Goal: Complete application form: Complete application form

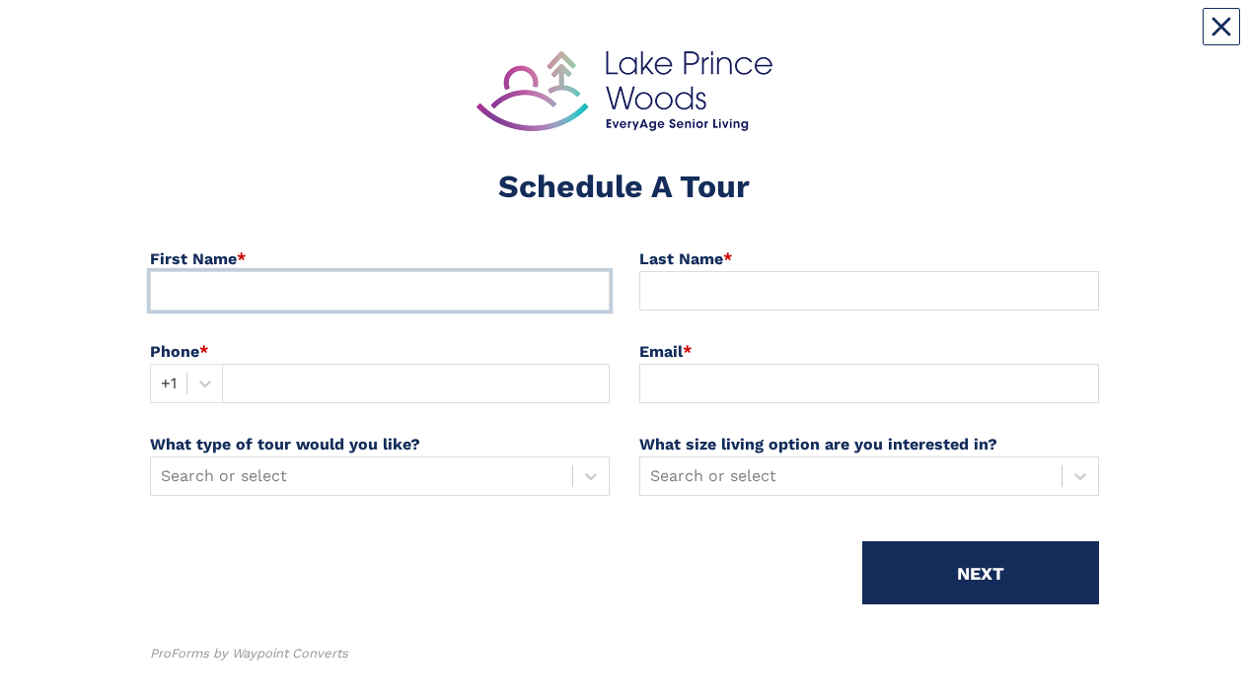
click at [181, 285] on input at bounding box center [380, 290] width 460 height 39
type input "Leslie"
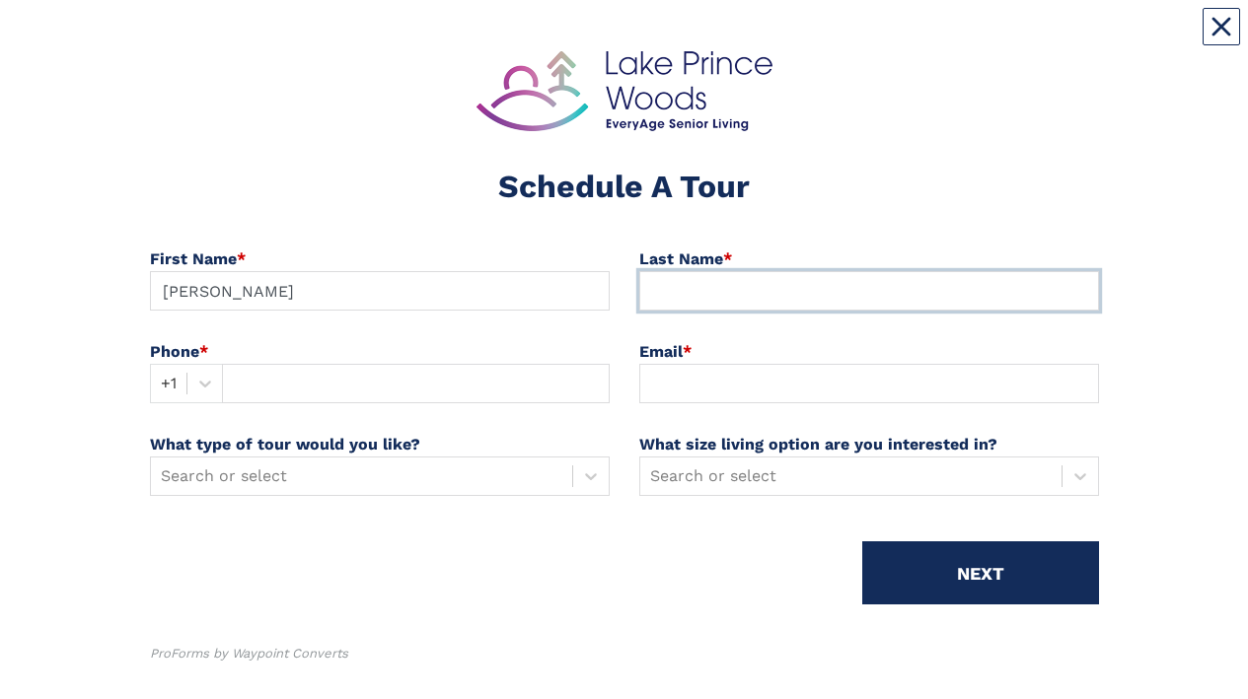
click at [696, 286] on input at bounding box center [869, 290] width 460 height 39
type input "Tiller"
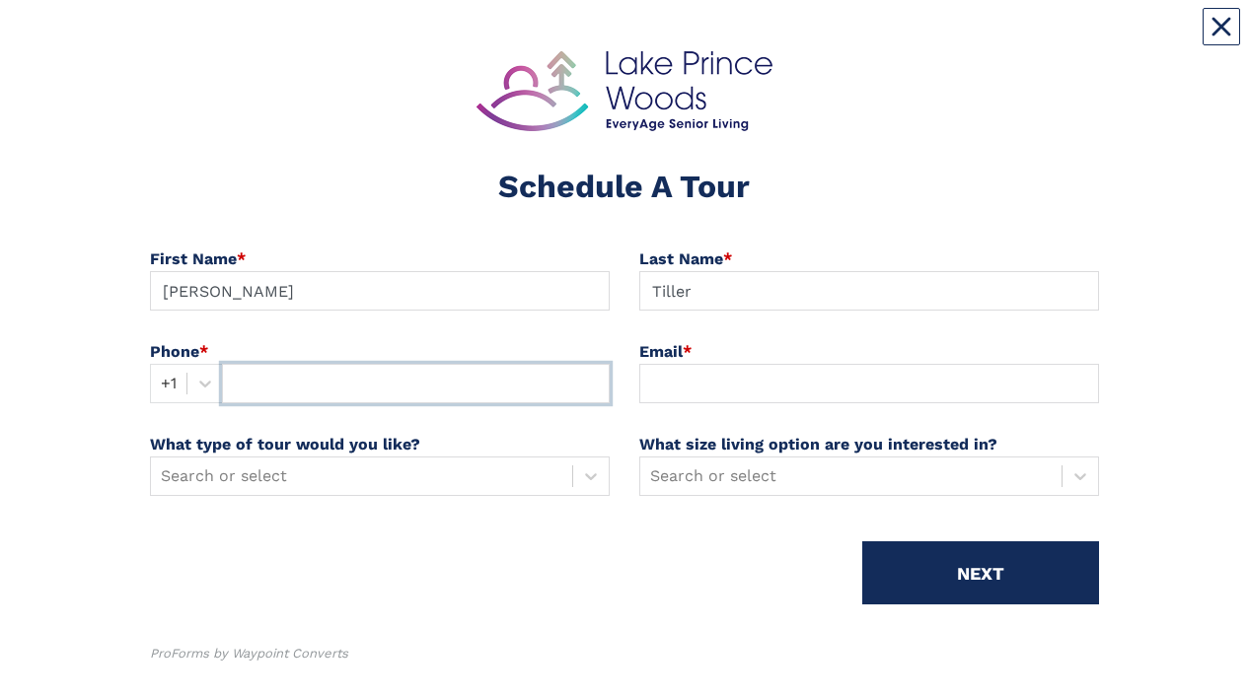
click at [269, 383] on input "text" at bounding box center [416, 383] width 388 height 39
type input "7576170131"
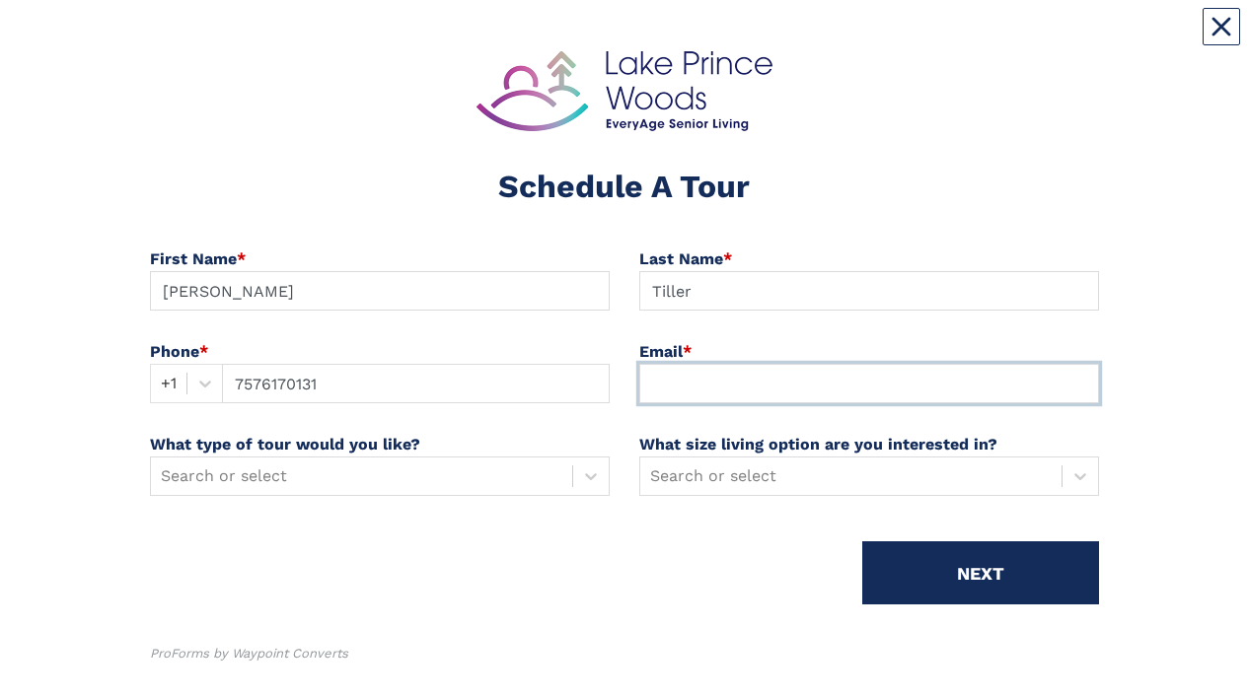
click at [730, 370] on input at bounding box center [869, 383] width 460 height 39
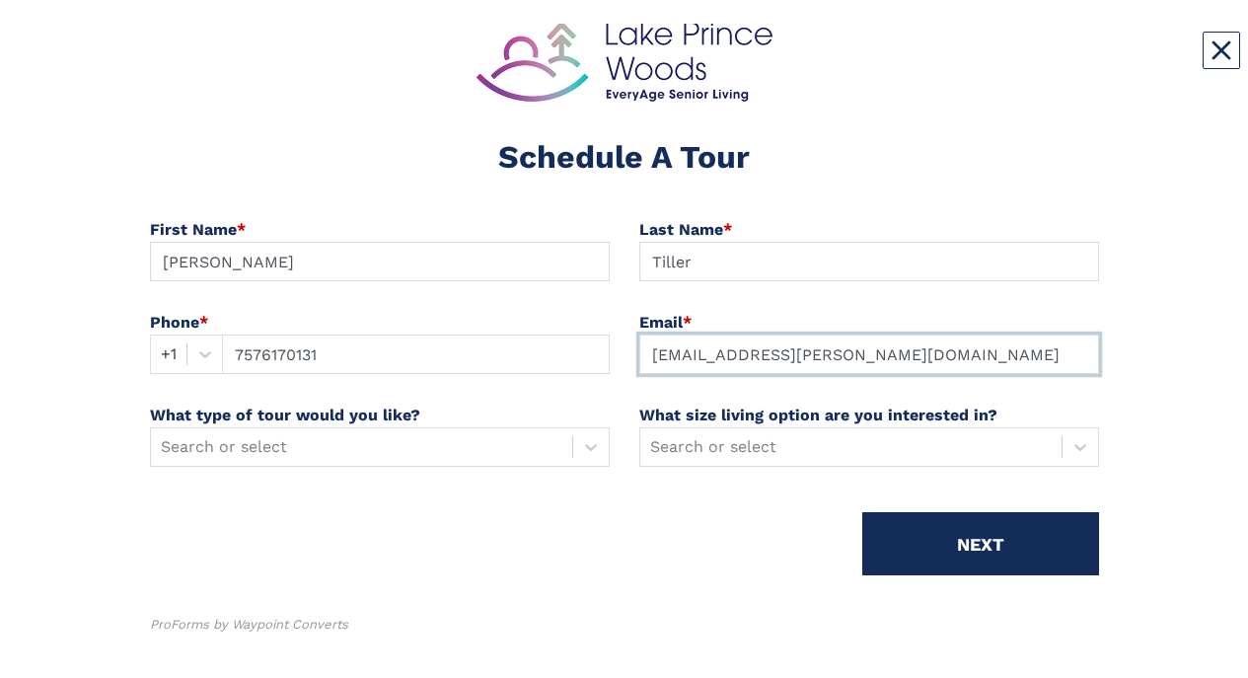
scroll to position [52, 0]
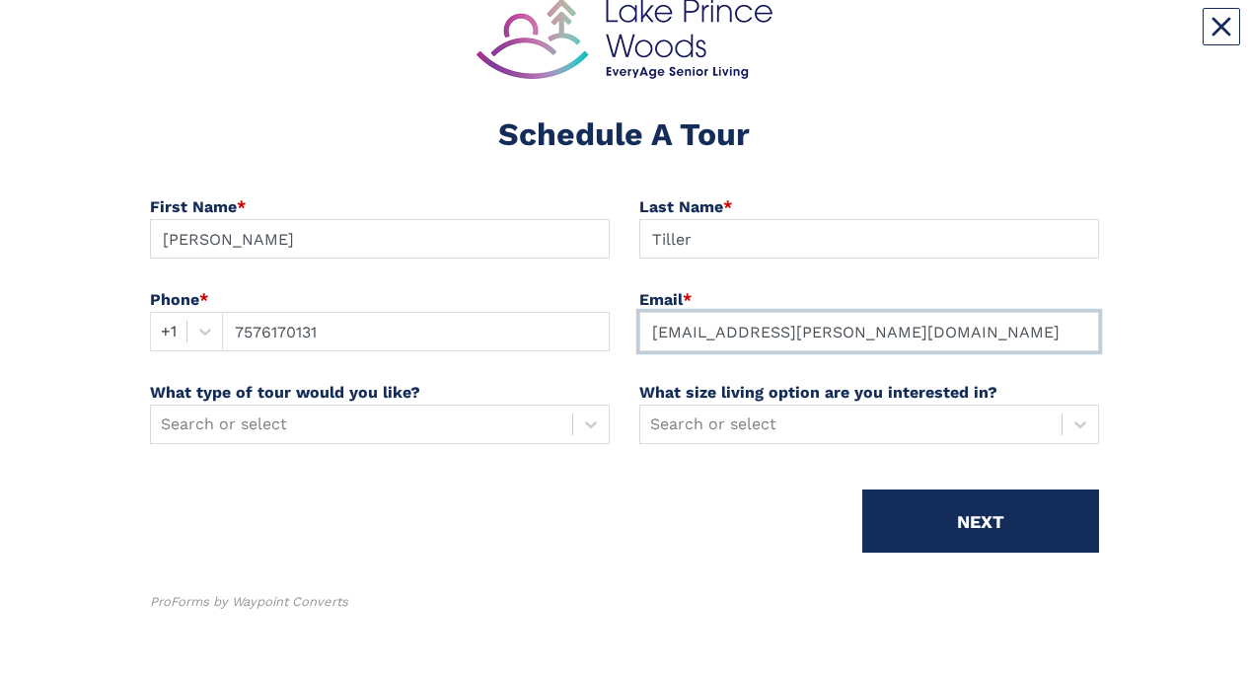
type input "Ltiller1@cox.net"
click at [591, 425] on icon at bounding box center [591, 424] width 12 height 7
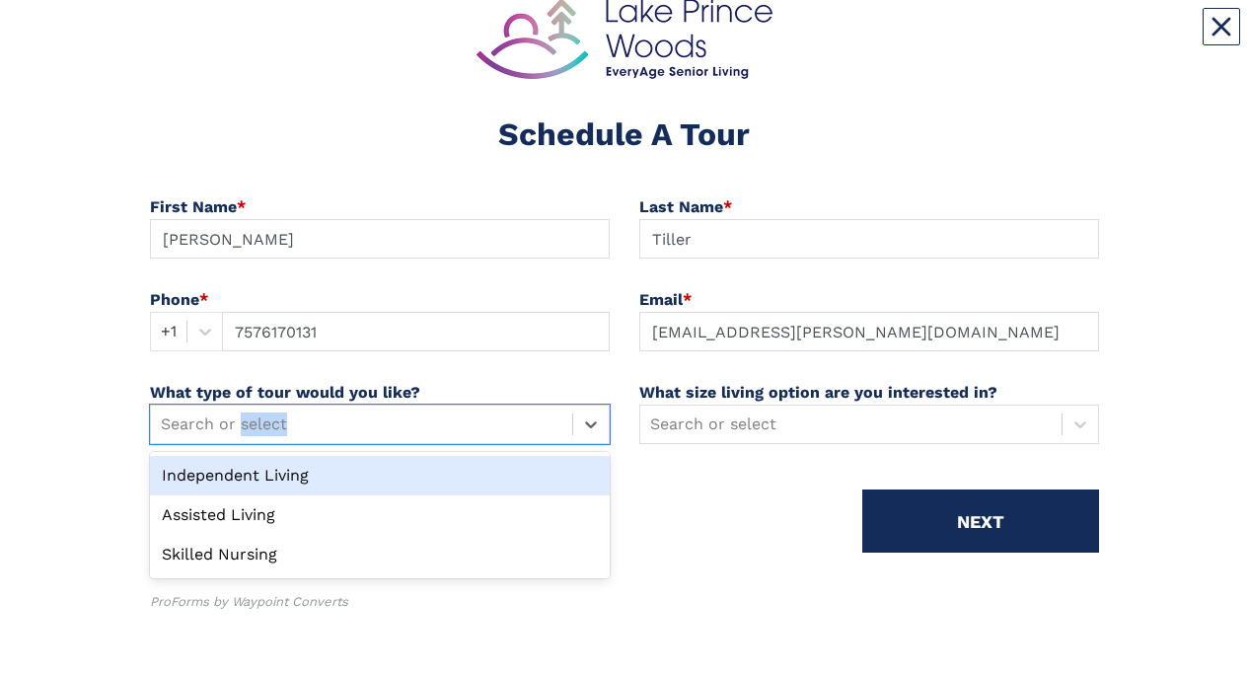
click at [296, 466] on div "Independent Living" at bounding box center [380, 475] width 460 height 39
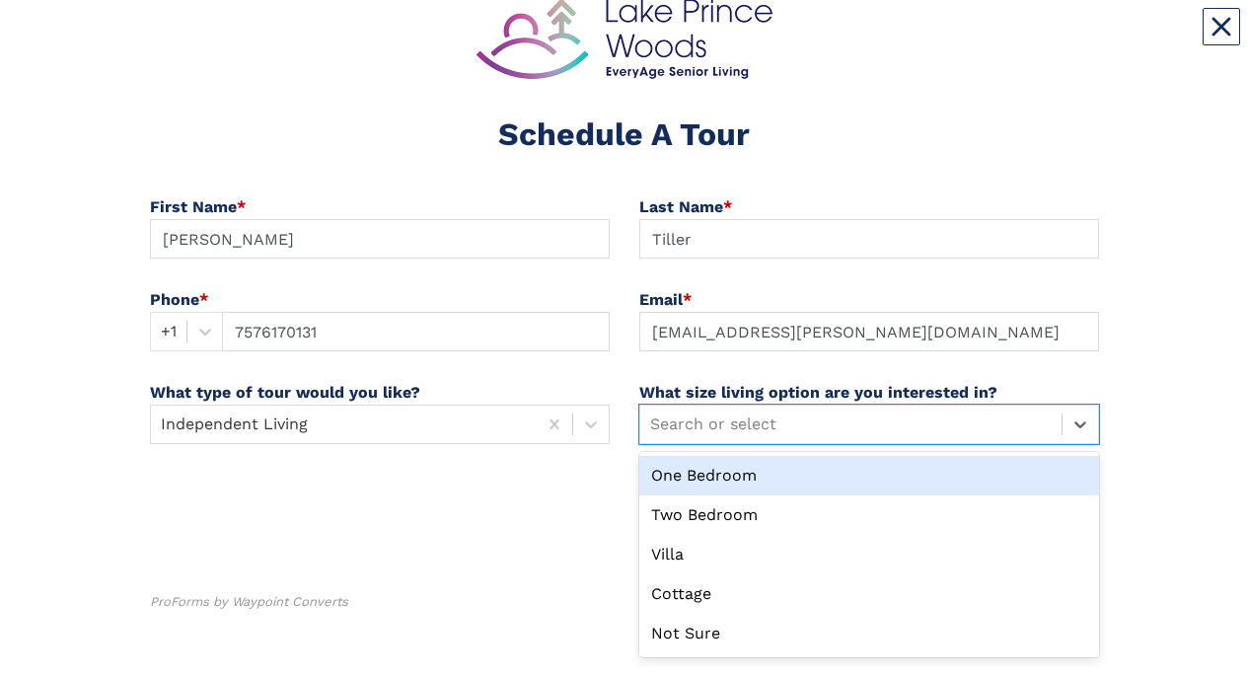
click at [691, 627] on div "Not Sure" at bounding box center [869, 632] width 460 height 39
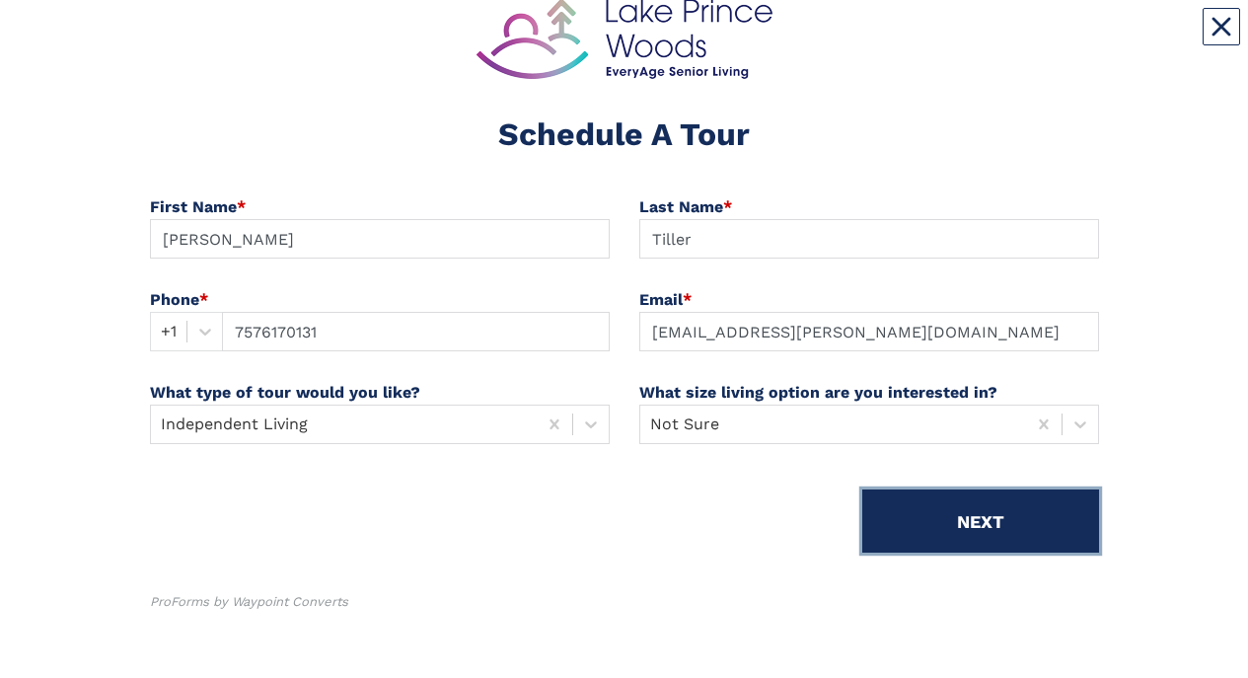
click at [978, 521] on button "NEXT" at bounding box center [980, 520] width 237 height 63
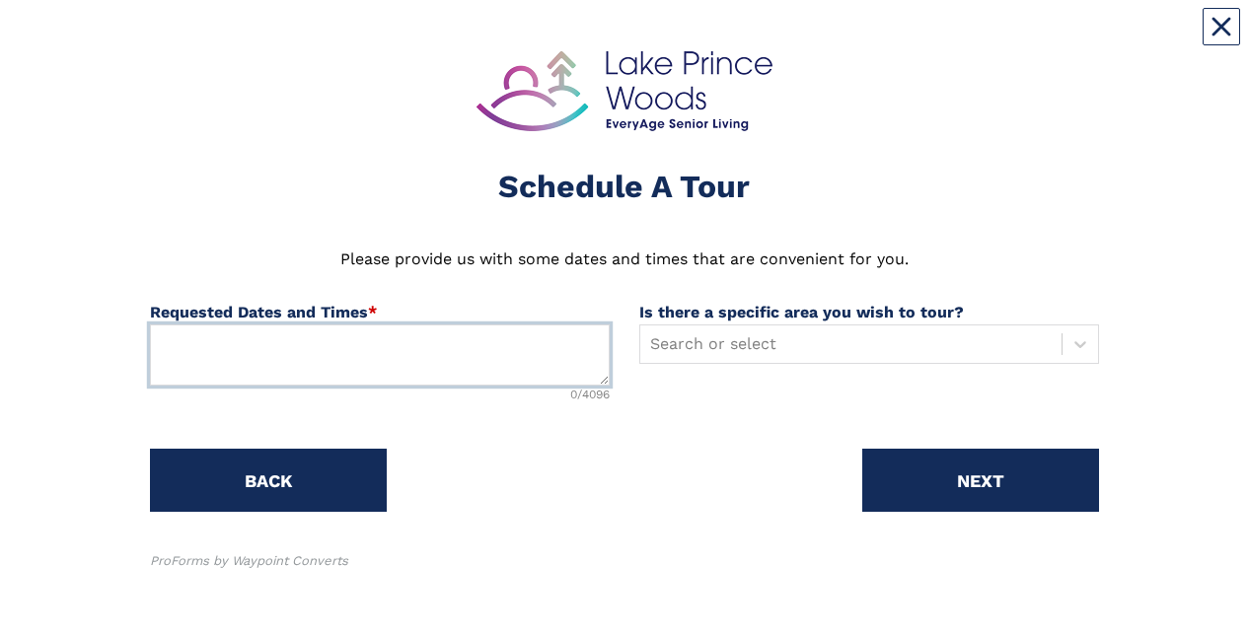
click at [179, 348] on textarea at bounding box center [380, 354] width 460 height 61
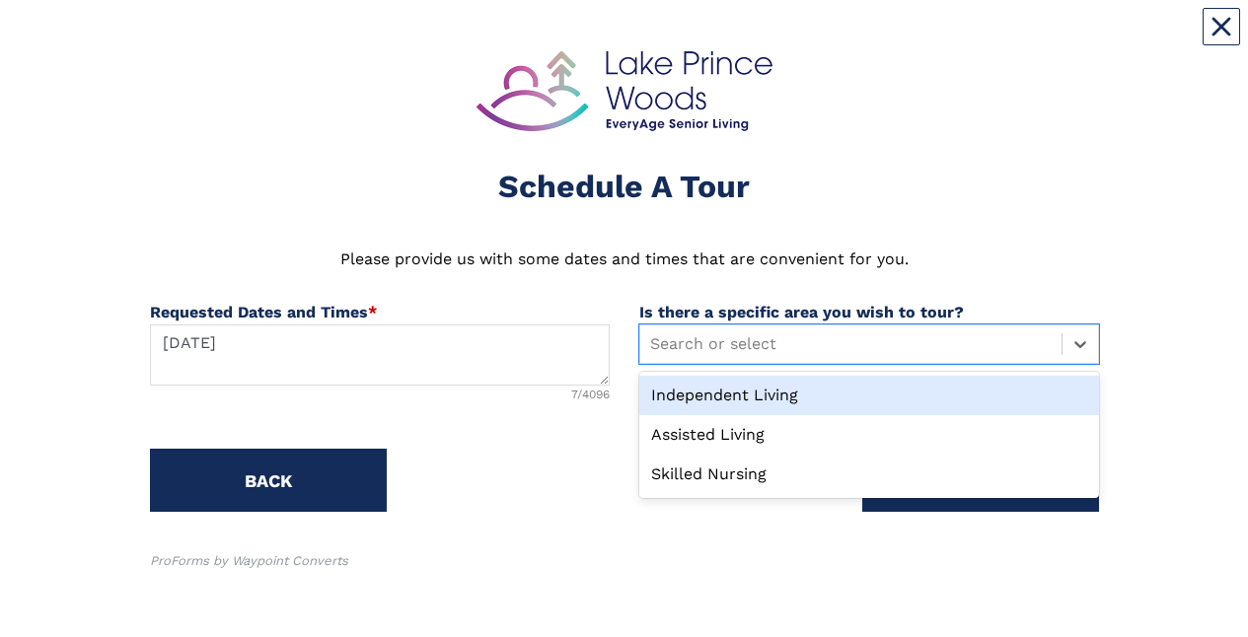
click at [715, 390] on div "Independent Living" at bounding box center [869, 395] width 460 height 39
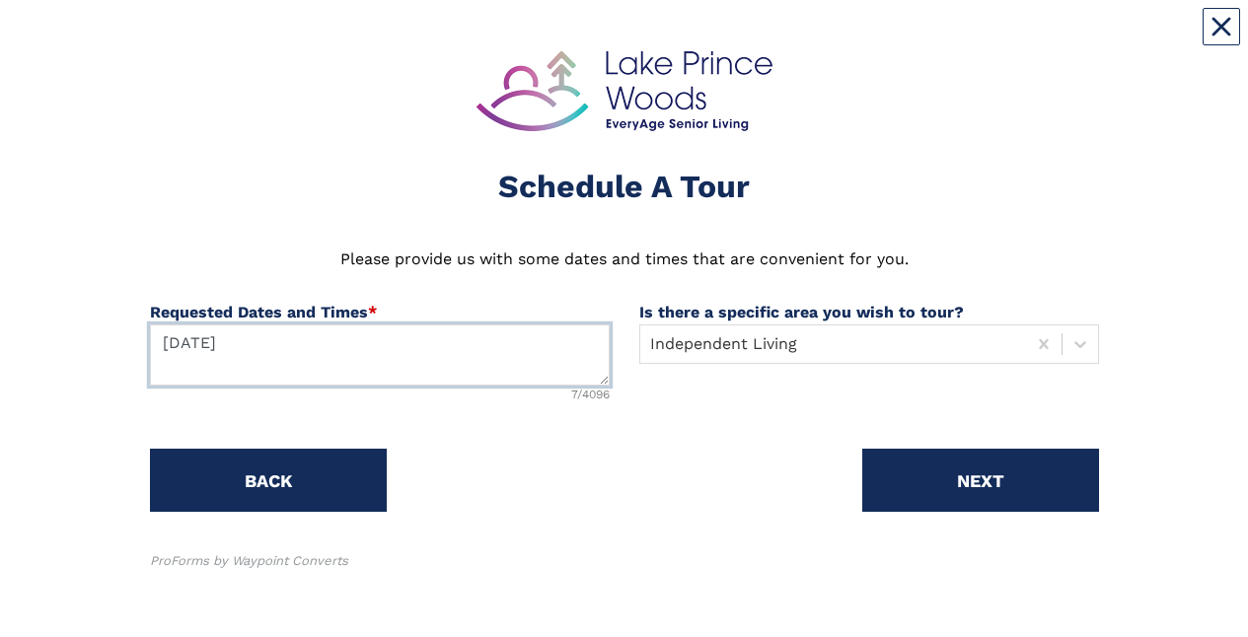
click at [273, 349] on textarea "8/16/25" at bounding box center [380, 354] width 460 height 61
type textarea "8/16/25 2:00"
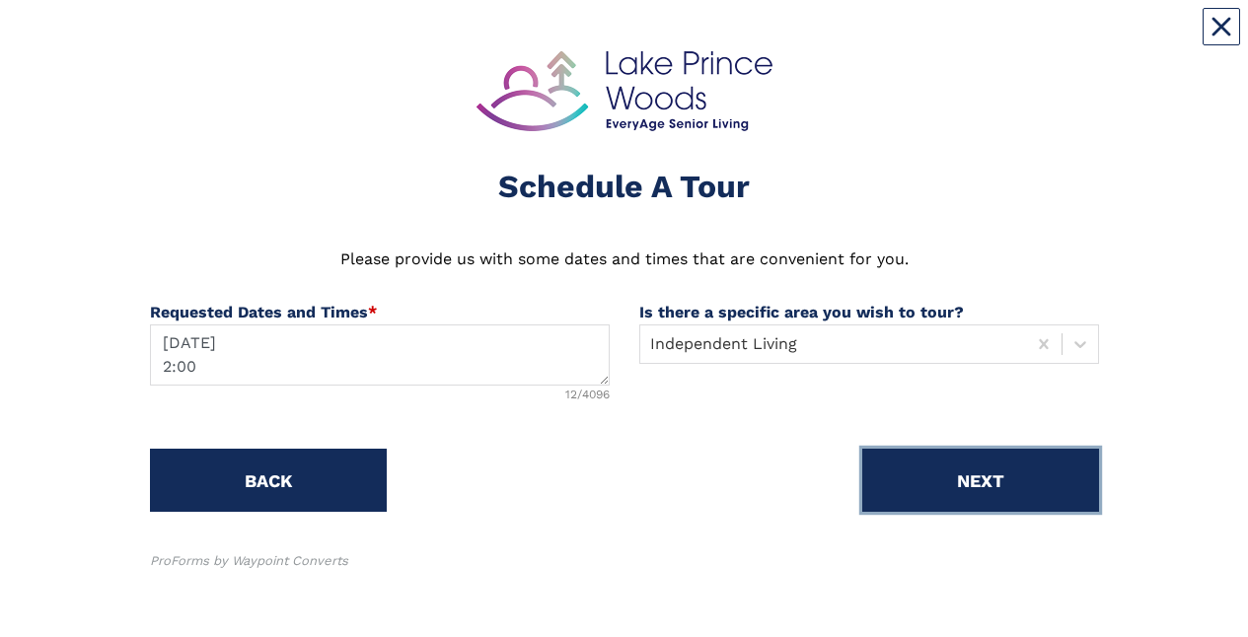
click at [972, 468] on button "NEXT" at bounding box center [980, 480] width 237 height 63
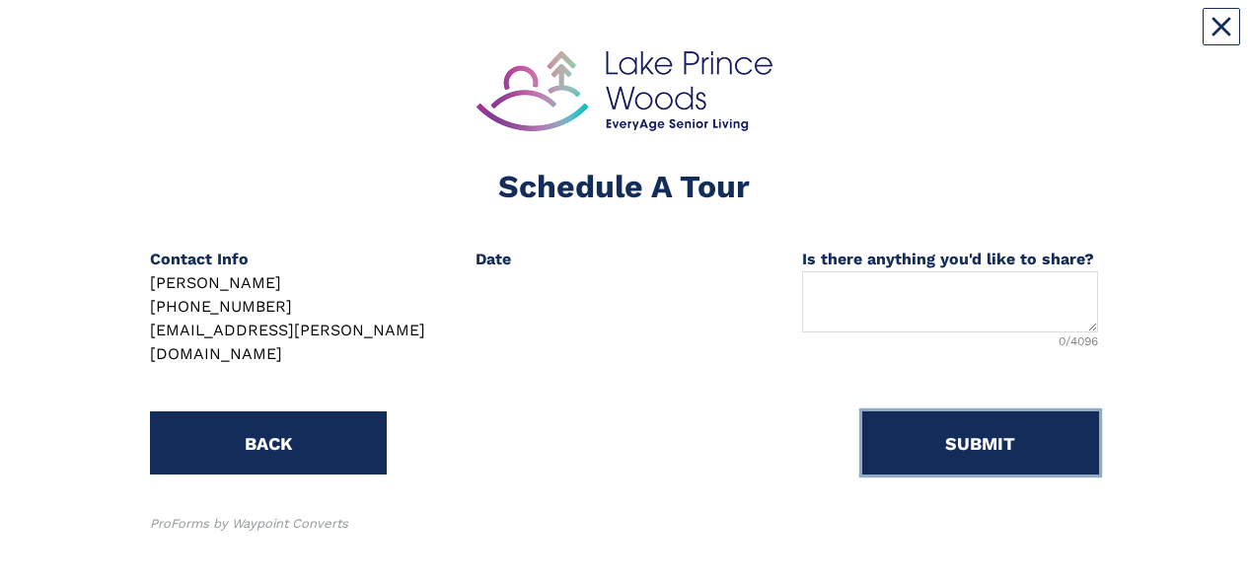
click at [970, 415] on button "SUBMIT" at bounding box center [980, 442] width 237 height 63
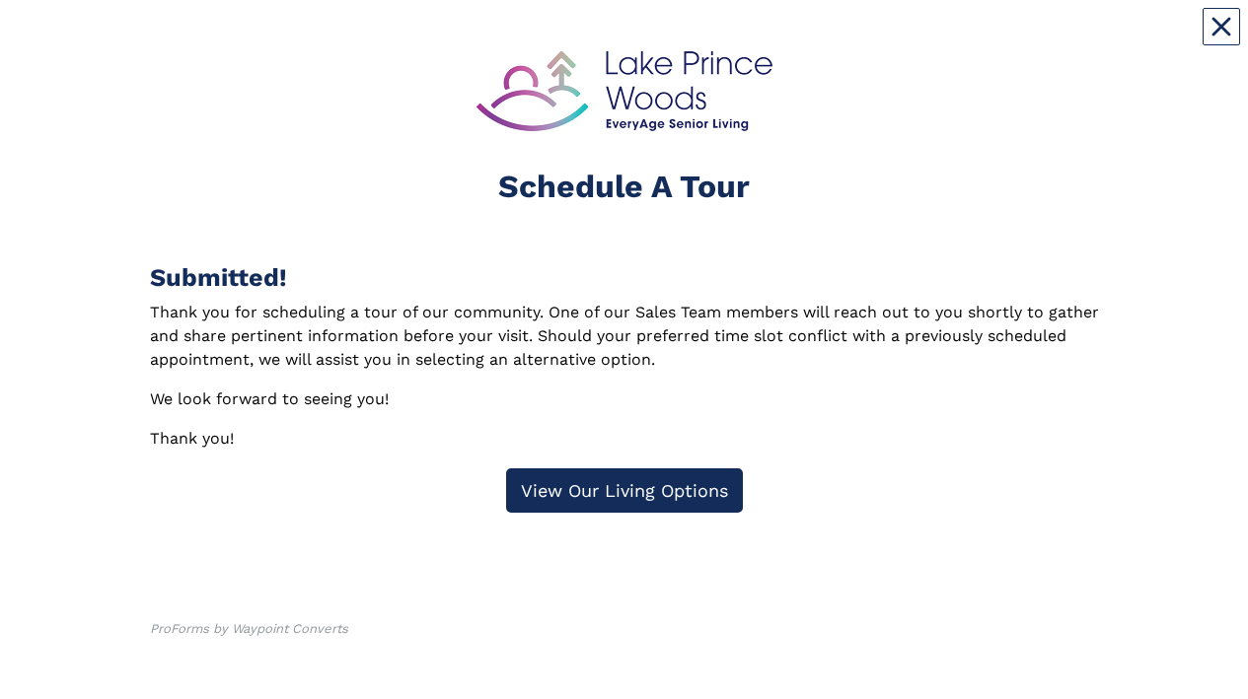
click at [631, 482] on link "View Our Living Options" at bounding box center [624, 490] width 237 height 44
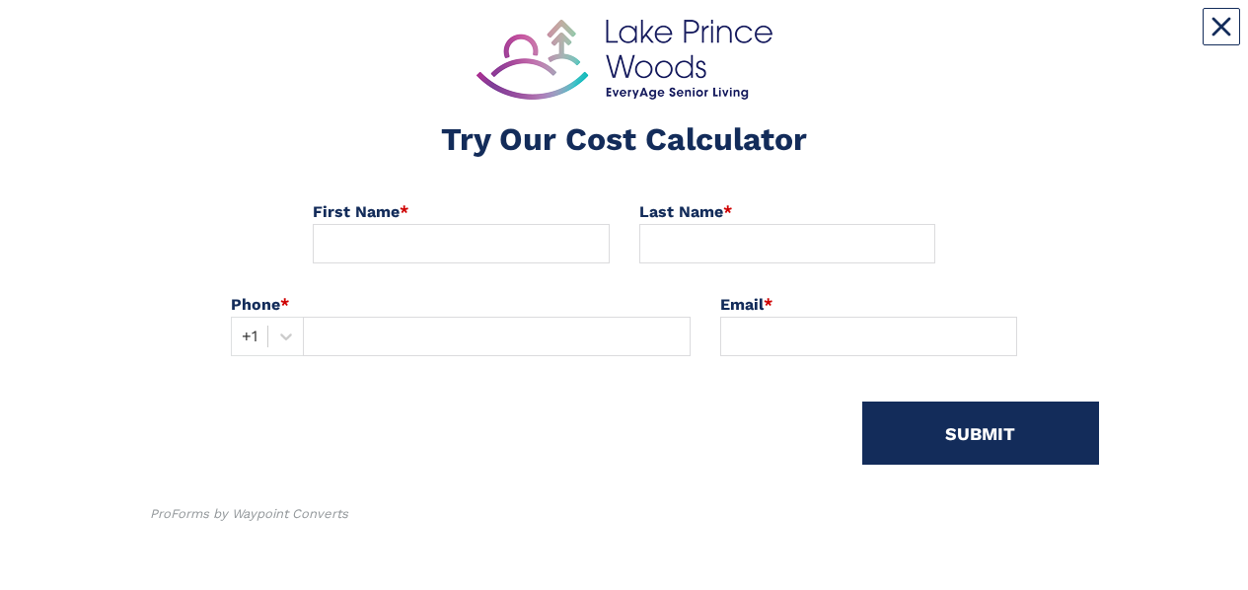
scroll to position [32, 0]
click at [1205, 19] on button "Close" at bounding box center [1220, 26] width 37 height 37
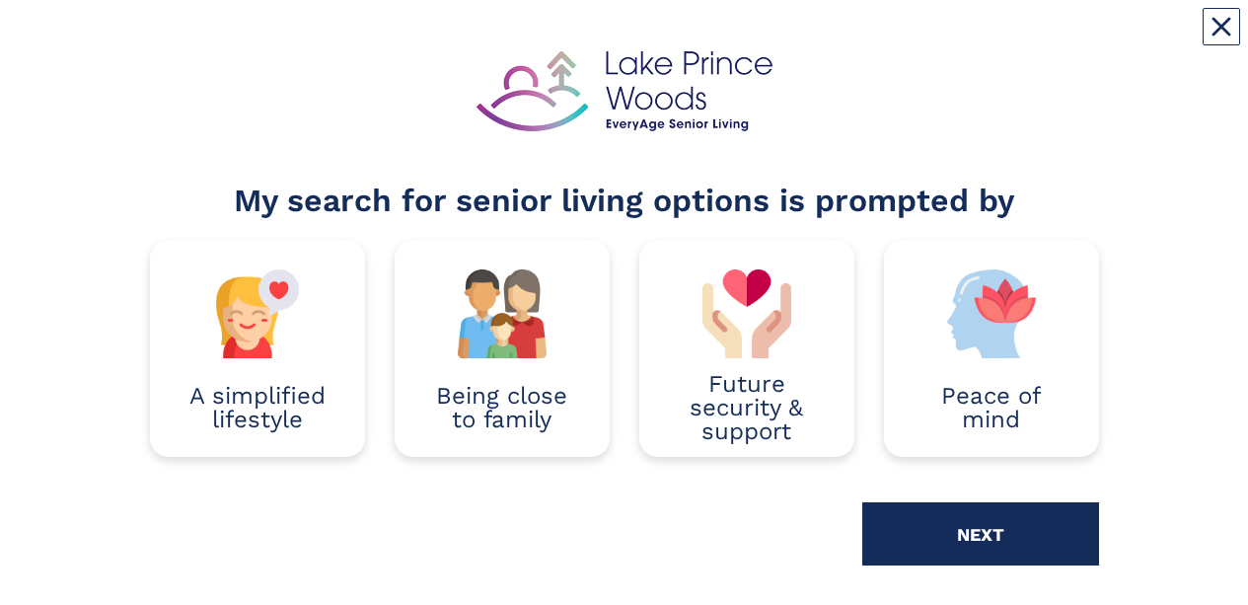
click at [1187, 38] on div "My search for senior living options is prompted by A simplified lifestyle Being…" at bounding box center [624, 345] width 1218 height 651
